Goal: Check status: Check status

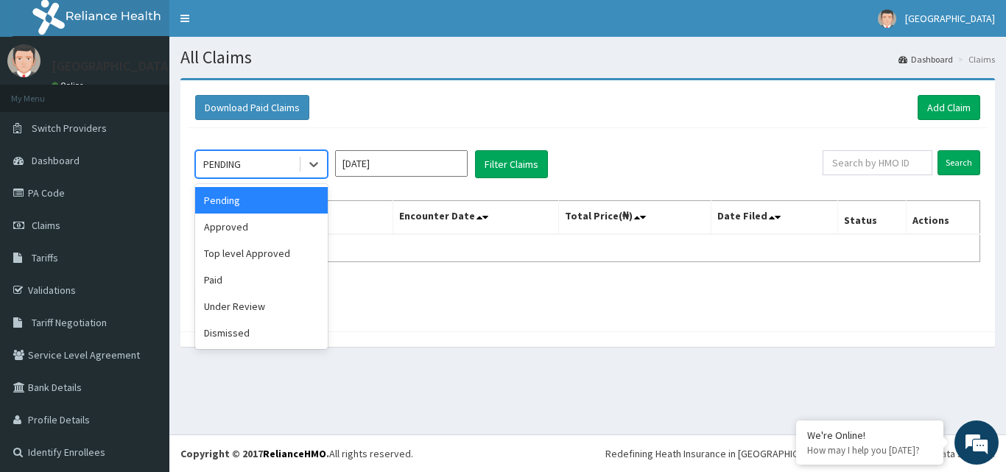
click at [232, 226] on div "Approved" at bounding box center [261, 227] width 133 height 27
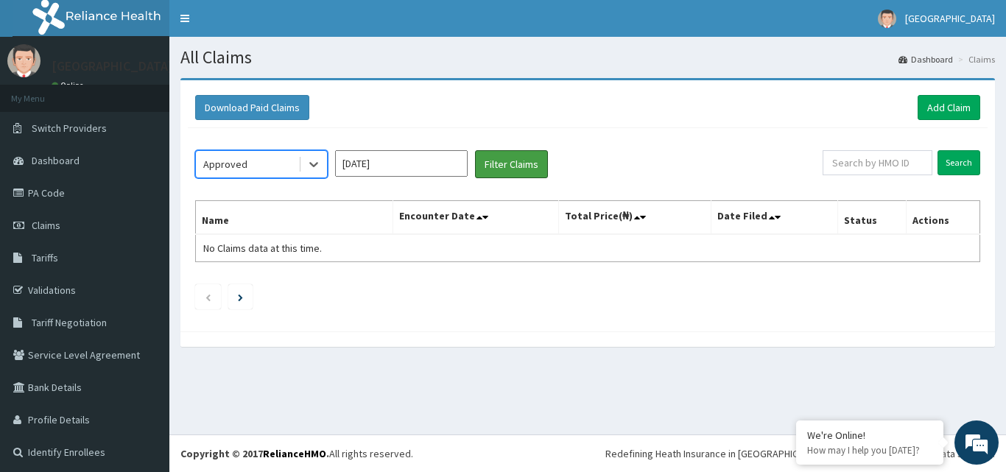
click at [521, 166] on button "Filter Claims" at bounding box center [511, 164] width 73 height 28
click at [522, 164] on button "Filter Claims" at bounding box center [511, 164] width 73 height 28
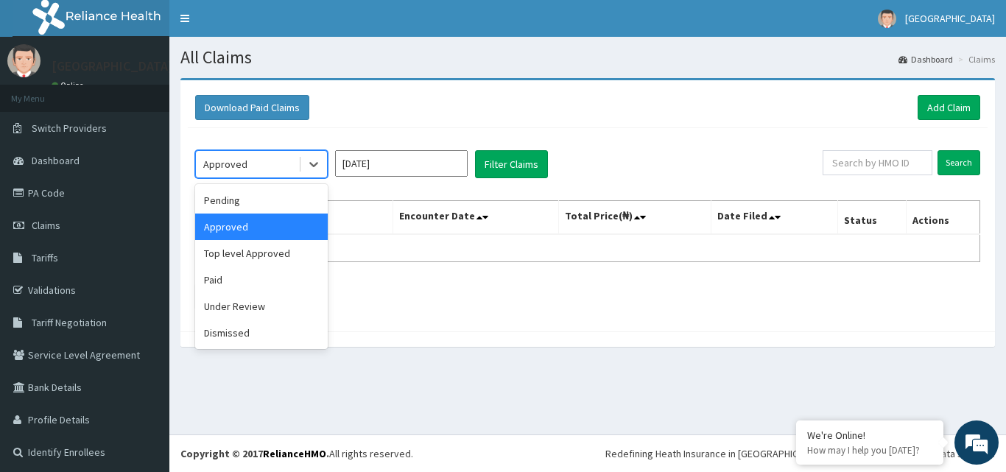
click at [217, 279] on div "Paid" at bounding box center [261, 280] width 133 height 27
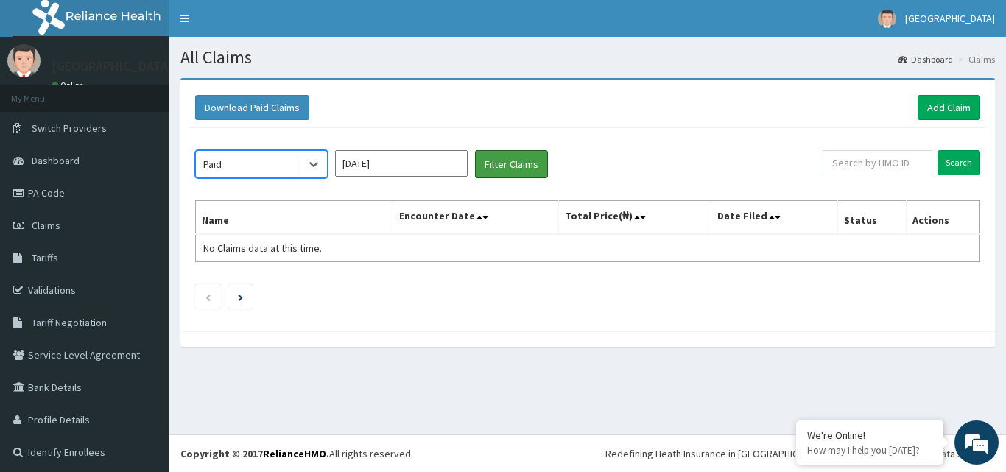
click at [514, 166] on button "Filter Claims" at bounding box center [511, 164] width 73 height 28
click at [516, 165] on button "Filter Claims" at bounding box center [511, 164] width 73 height 28
click at [527, 166] on button "Filter Claims" at bounding box center [511, 164] width 73 height 28
click at [515, 166] on button "Filter Claims" at bounding box center [511, 164] width 73 height 28
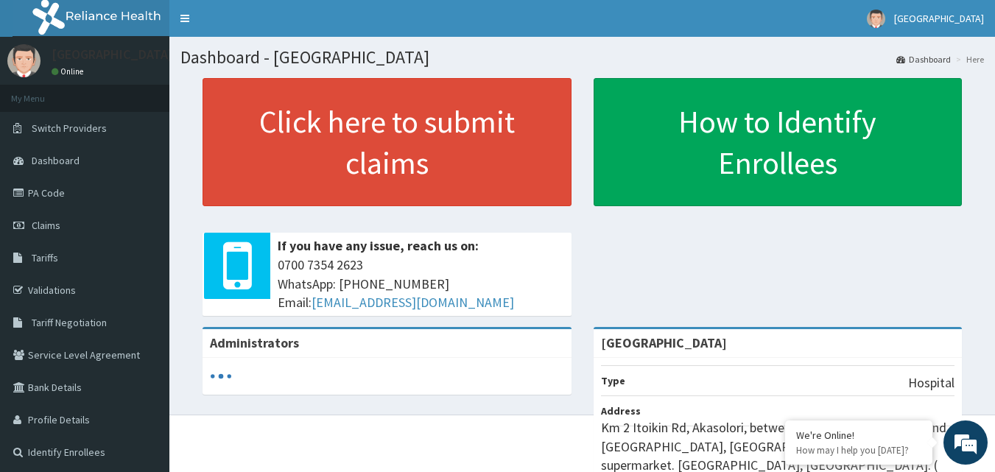
click at [50, 223] on span "Claims" at bounding box center [46, 225] width 29 height 13
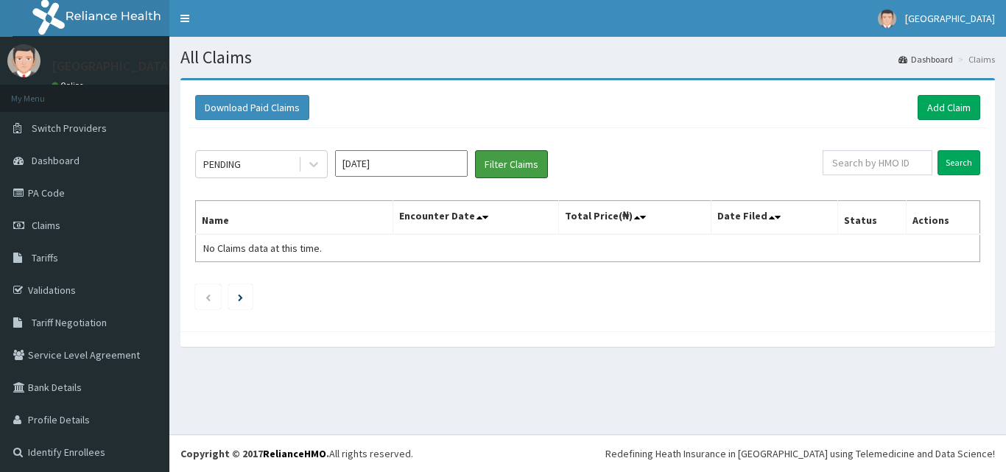
click at [508, 166] on button "Filter Claims" at bounding box center [511, 164] width 73 height 28
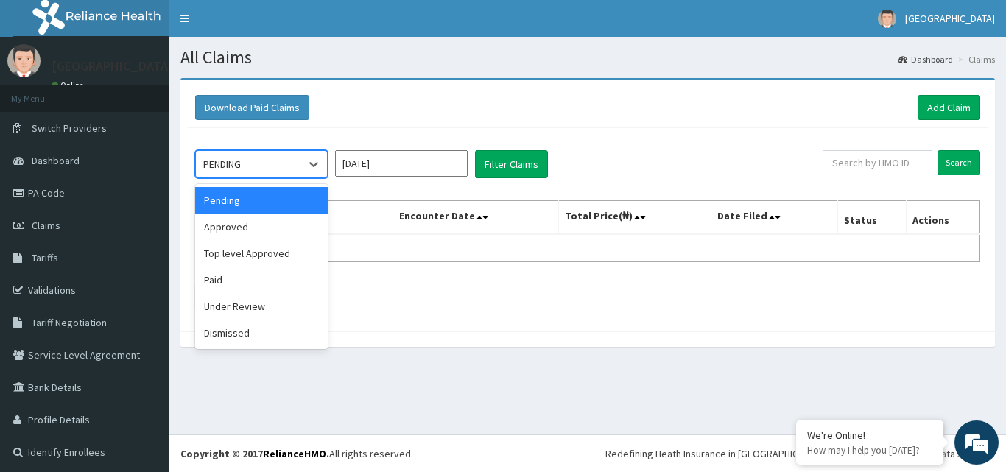
click at [315, 164] on icon at bounding box center [313, 164] width 15 height 15
click at [256, 222] on div "Approved" at bounding box center [261, 227] width 133 height 27
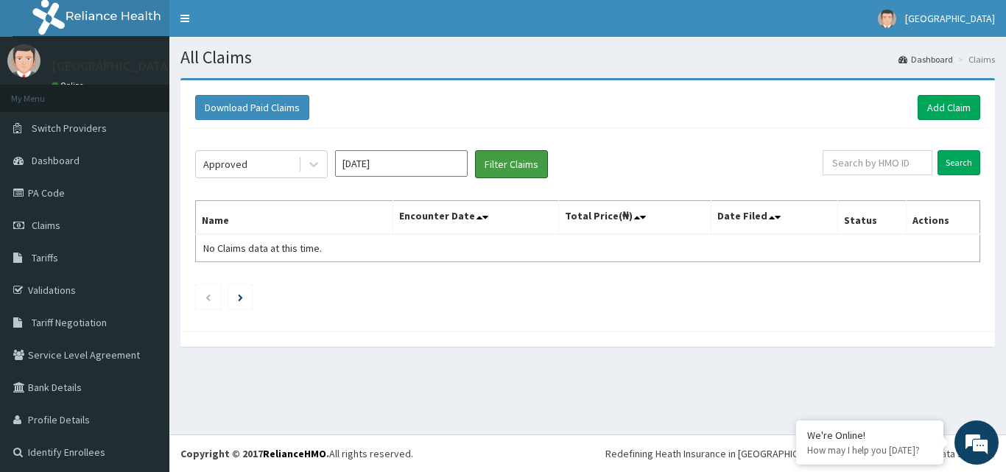
click at [505, 167] on button "Filter Claims" at bounding box center [511, 164] width 73 height 28
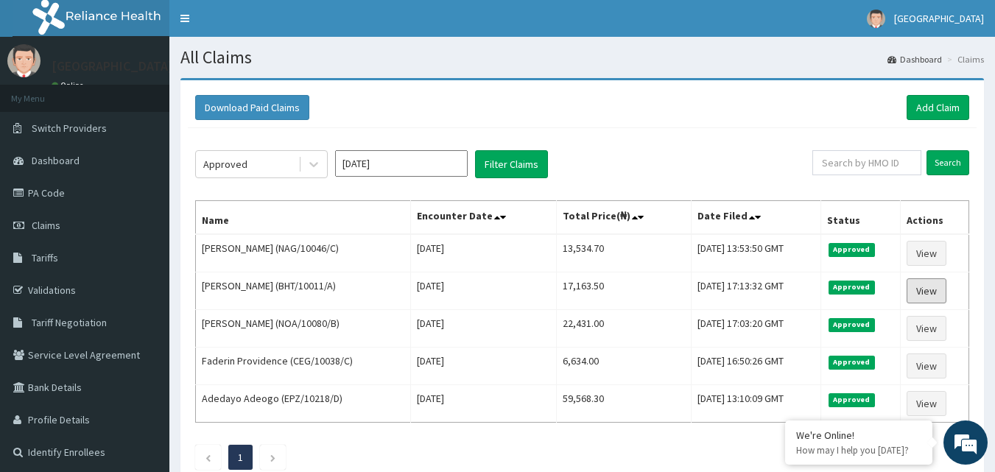
click at [930, 290] on link "View" at bounding box center [927, 290] width 40 height 25
click at [930, 284] on link "View" at bounding box center [927, 290] width 40 height 25
